Goal: Register for event/course

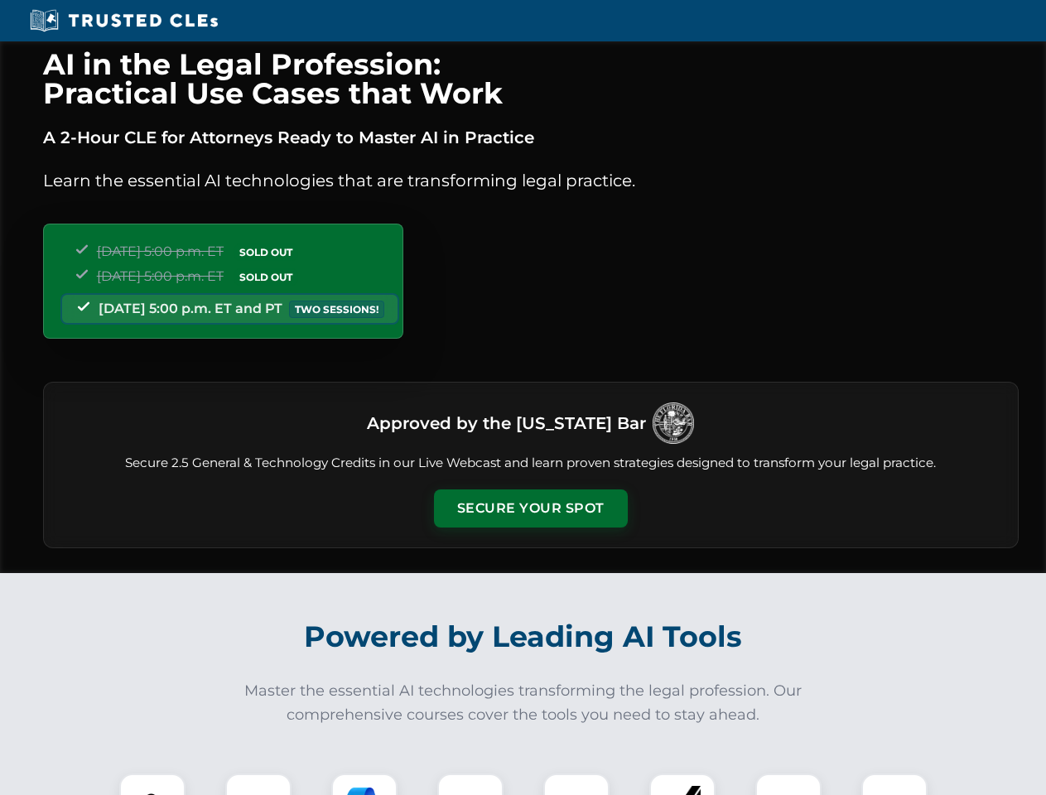
click at [530, 508] on button "Secure Your Spot" at bounding box center [531, 508] width 194 height 38
click at [152, 784] on img at bounding box center [152, 806] width 48 height 48
